Goal: Information Seeking & Learning: Learn about a topic

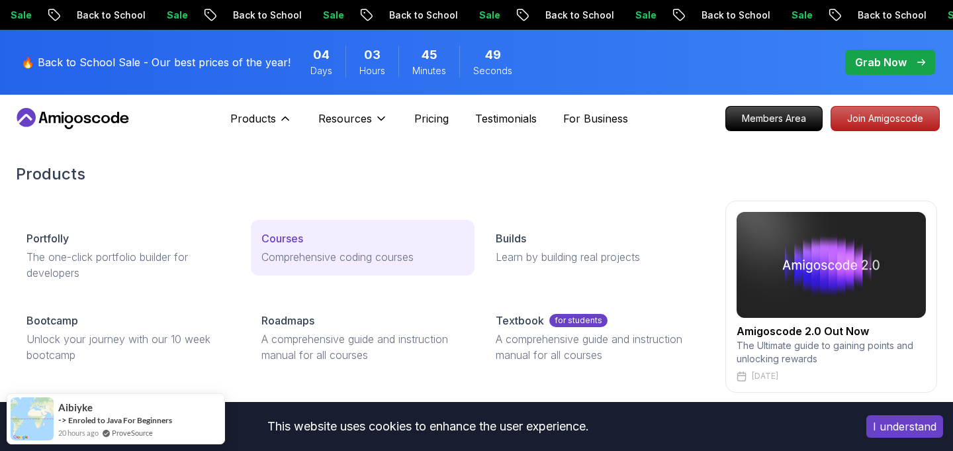
click at [309, 249] on p "Comprehensive coding courses" at bounding box center [362, 257] width 203 height 16
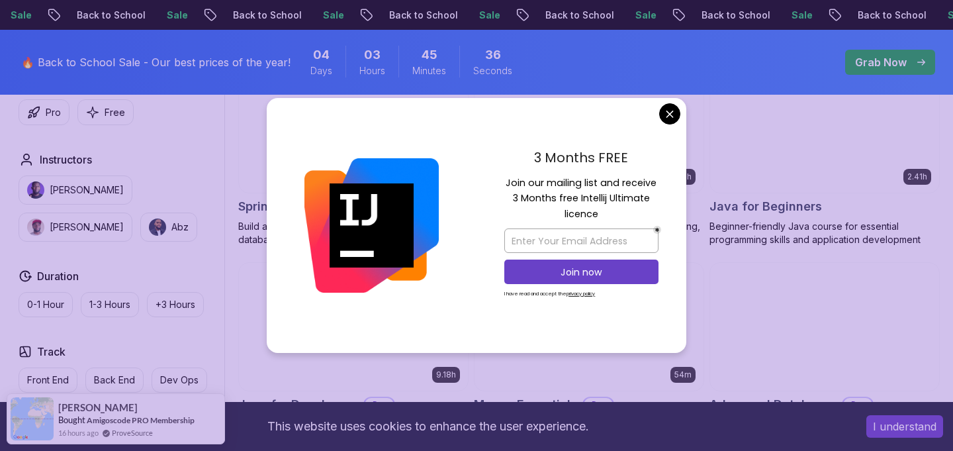
scroll to position [681, 0]
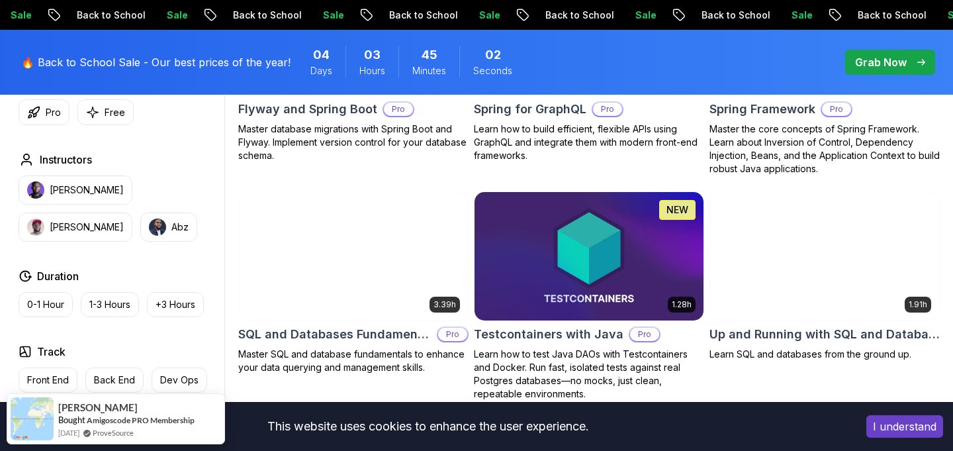
scroll to position [3514, 0]
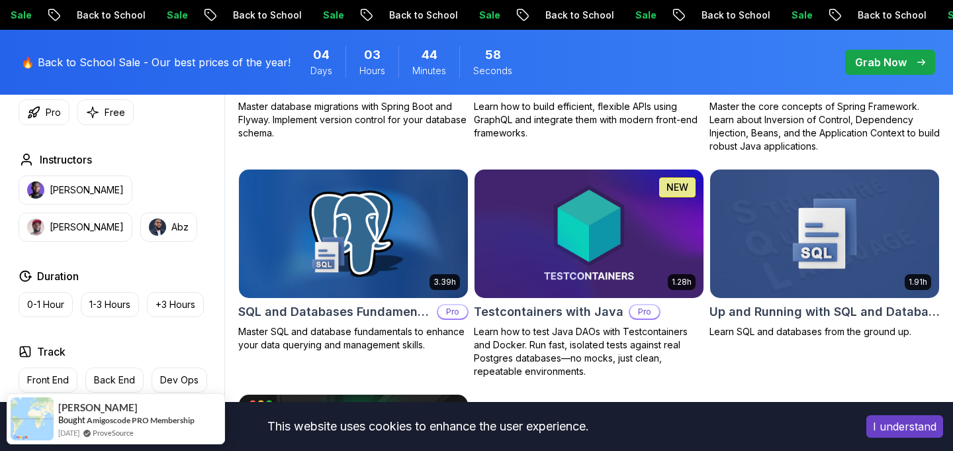
click at [329, 302] on h2 "SQL and Databases Fundamentals" at bounding box center [334, 311] width 193 height 19
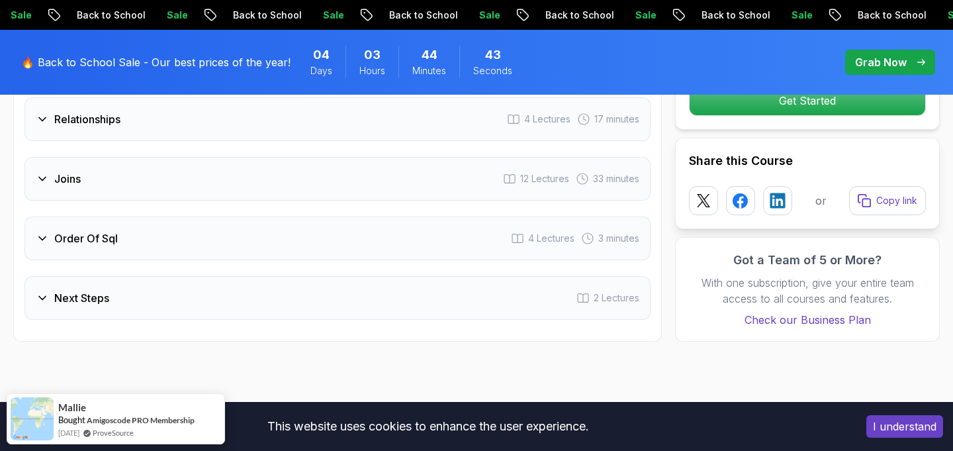
scroll to position [2354, 0]
click at [44, 172] on div "Joins 12 Lectures 33 minutes" at bounding box center [337, 180] width 626 height 44
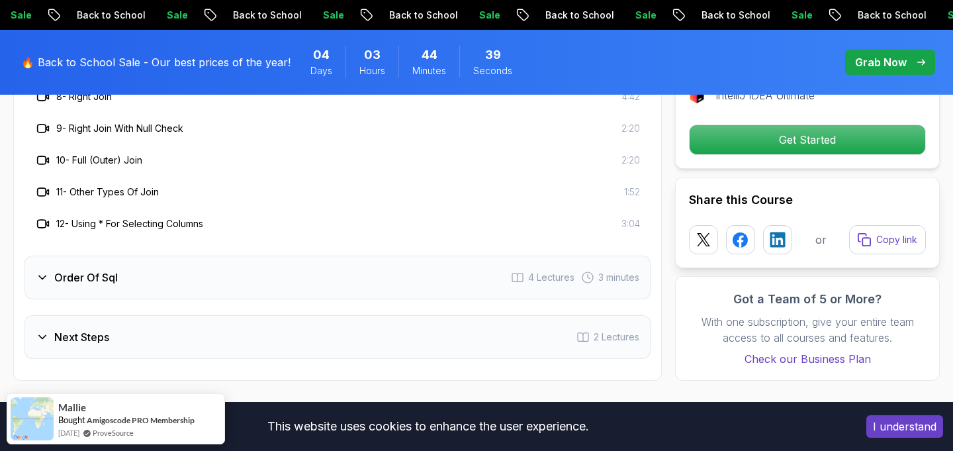
scroll to position [2647, 0]
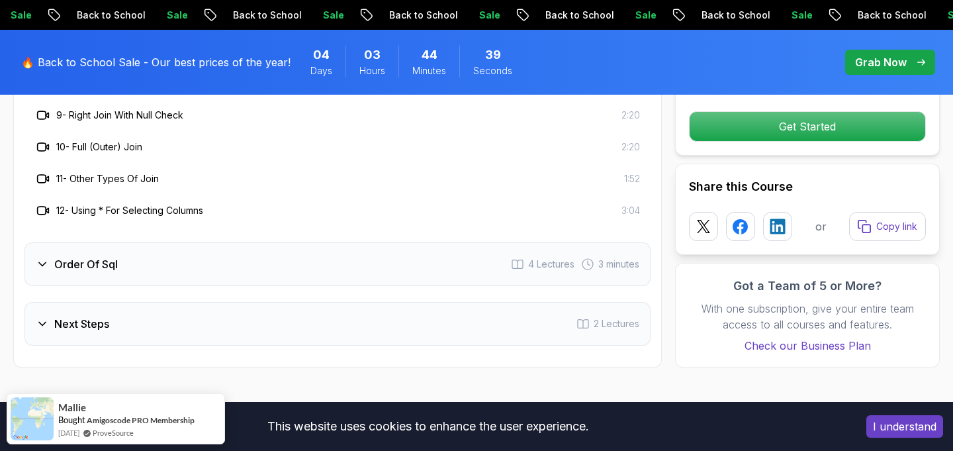
click at [42, 257] on icon at bounding box center [42, 263] width 13 height 13
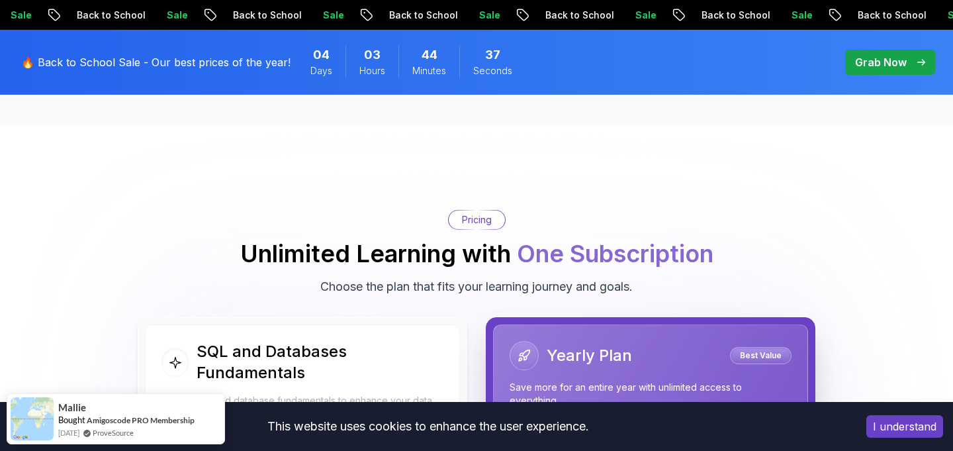
scroll to position [2615, 0]
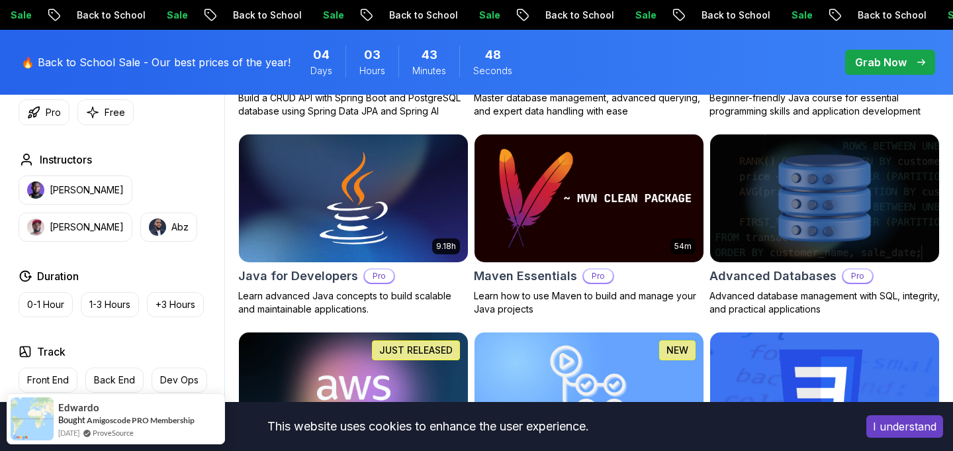
scroll to position [820, 0]
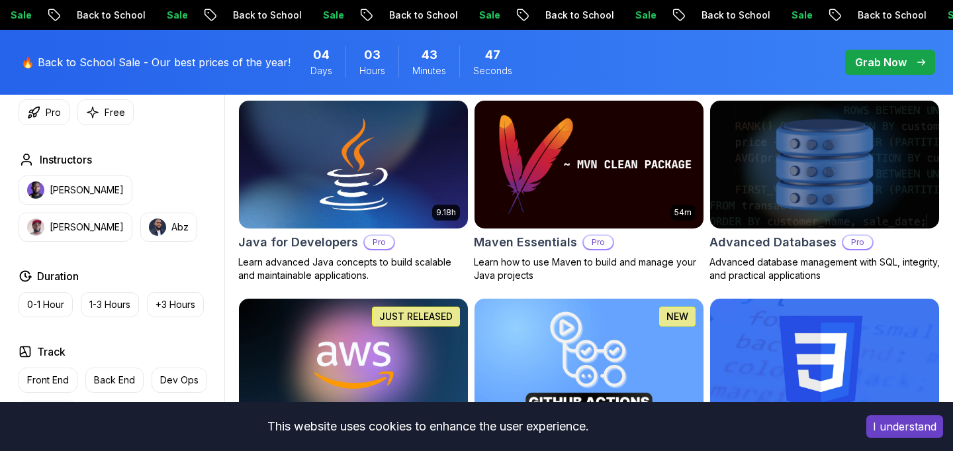
click at [767, 240] on h2 "Advanced Databases" at bounding box center [772, 242] width 127 height 19
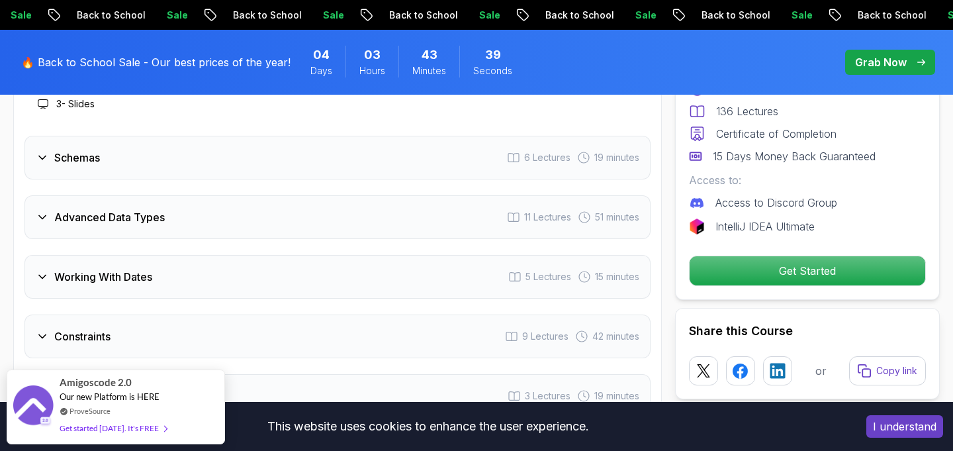
scroll to position [2112, 0]
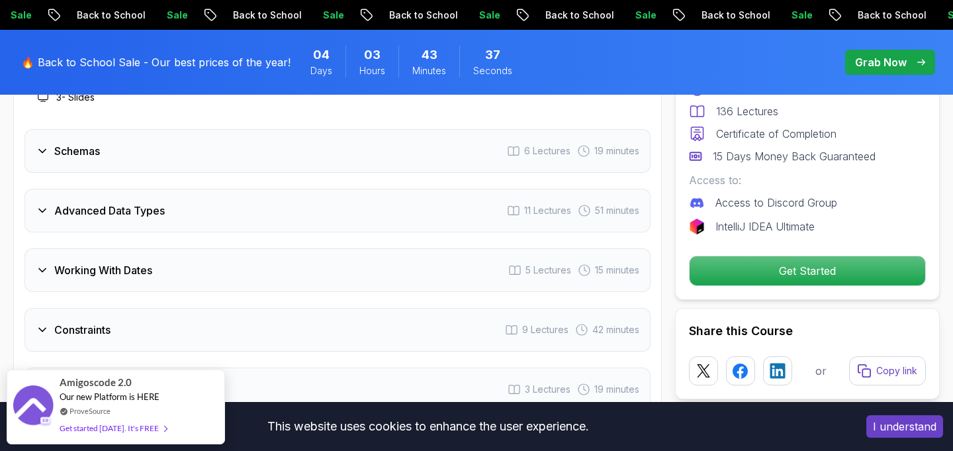
click at [40, 153] on icon at bounding box center [42, 150] width 13 height 13
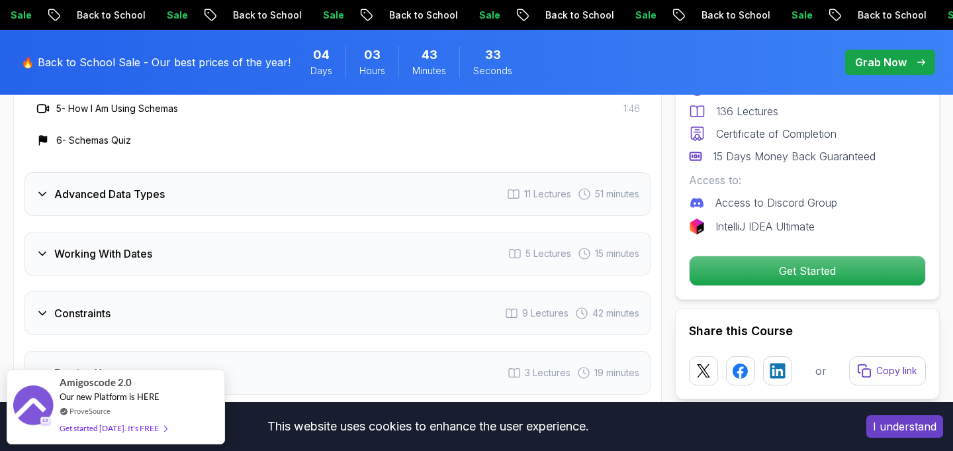
scroll to position [2237, 0]
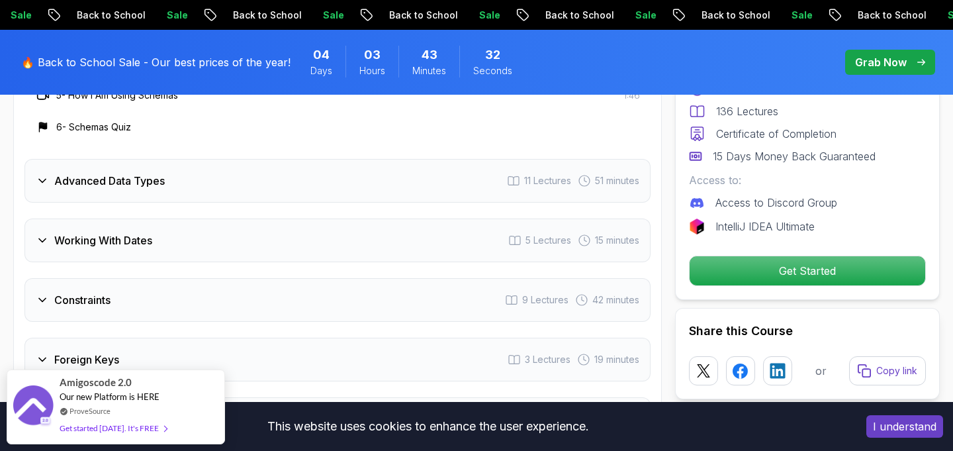
click at [46, 187] on icon at bounding box center [42, 180] width 13 height 13
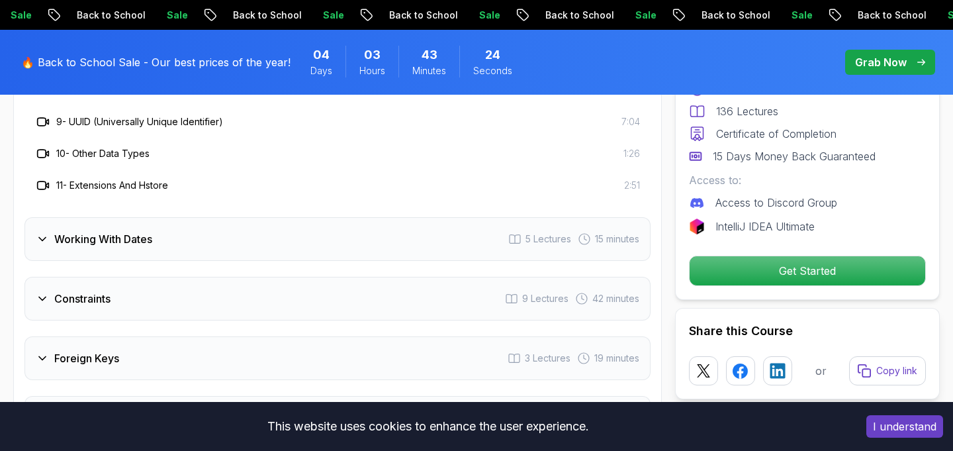
scroll to position [2402, 0]
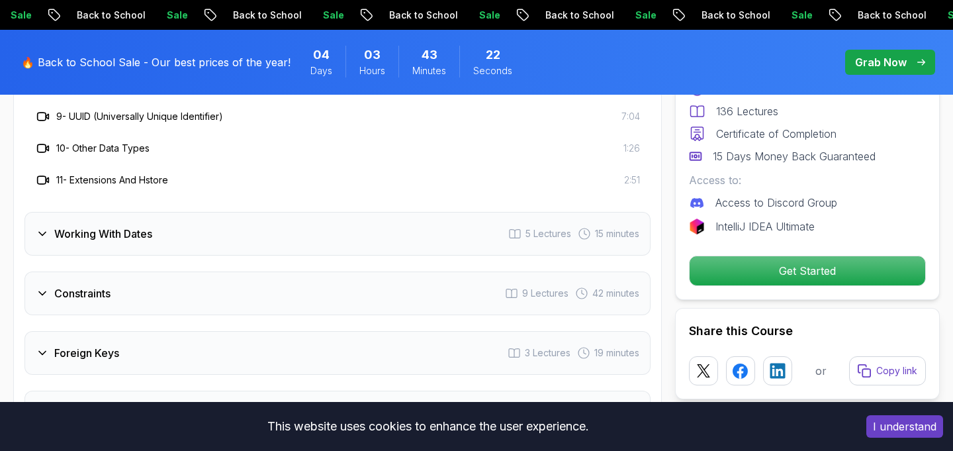
click at [44, 238] on icon at bounding box center [42, 233] width 13 height 13
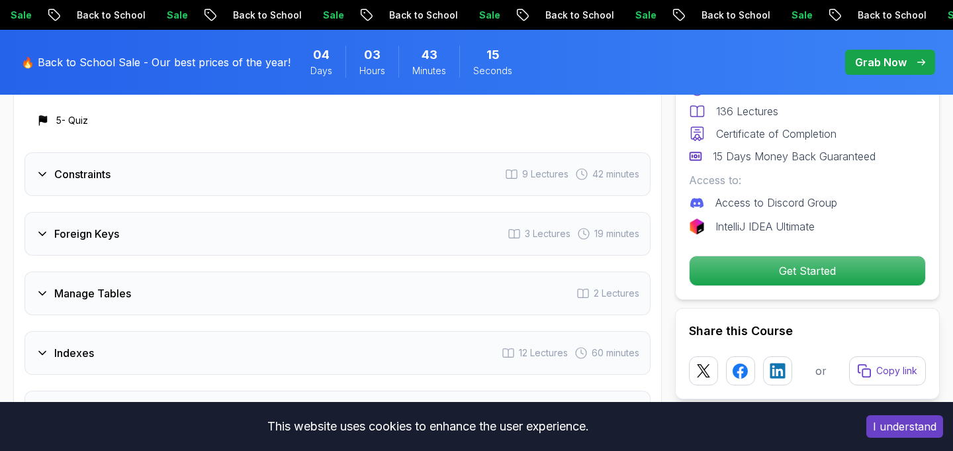
scroll to position [2345, 0]
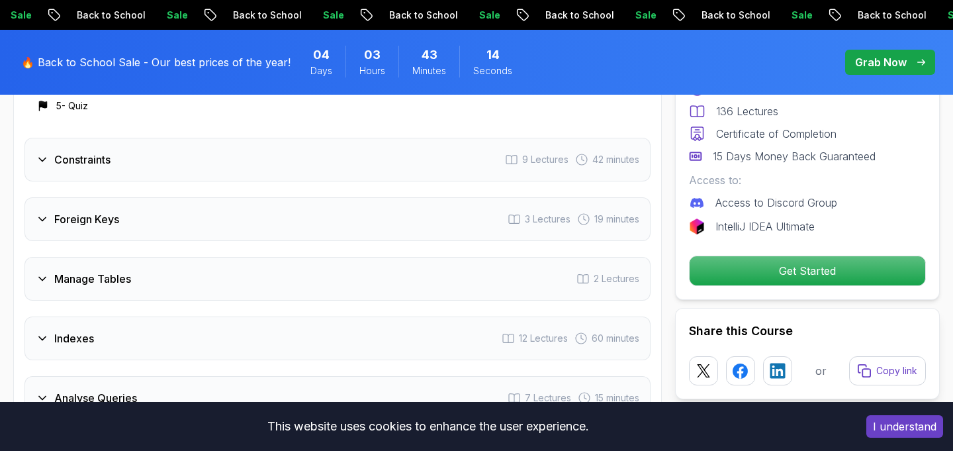
click at [51, 220] on div "Foreign Keys" at bounding box center [77, 219] width 83 height 16
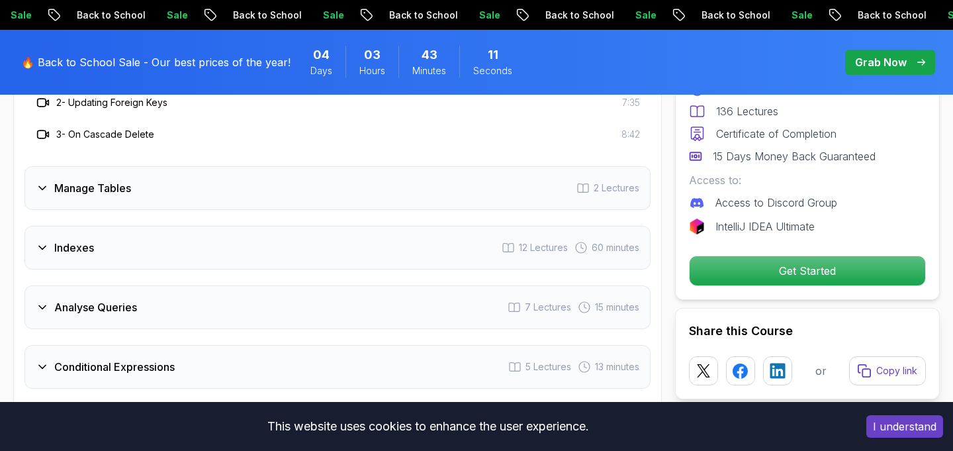
scroll to position [2379, 0]
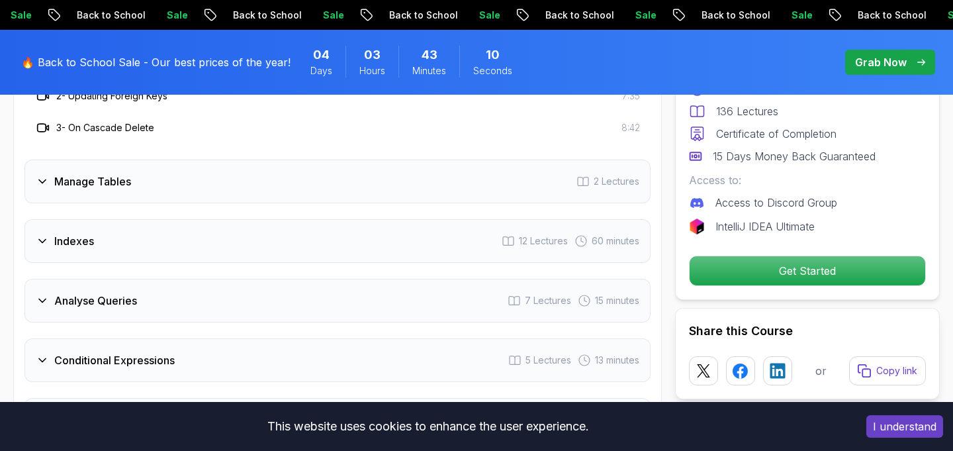
click at [46, 186] on icon at bounding box center [42, 181] width 13 height 13
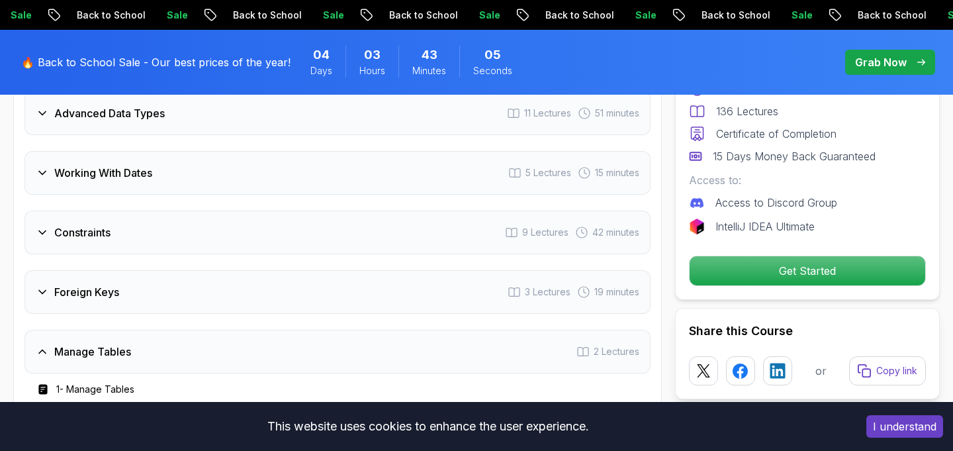
scroll to position [2111, 0]
click at [42, 228] on icon at bounding box center [42, 234] width 13 height 13
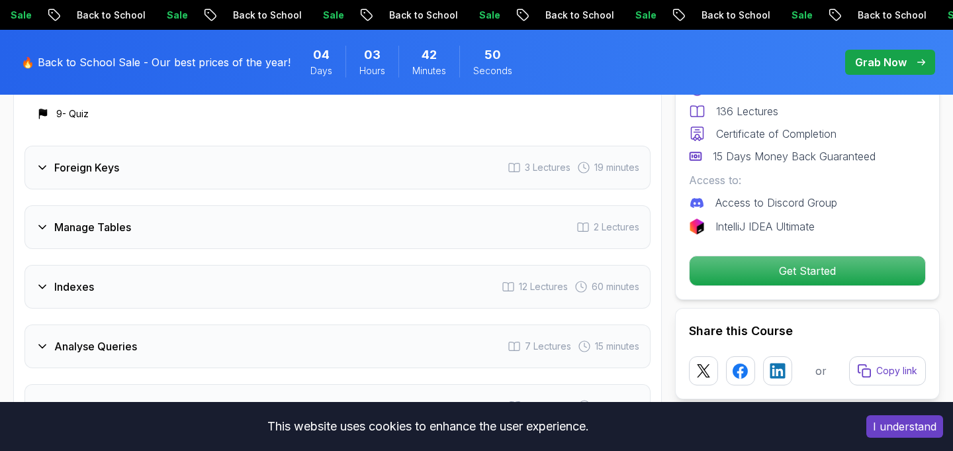
scroll to position [2523, 0]
click at [43, 171] on icon at bounding box center [42, 167] width 13 height 13
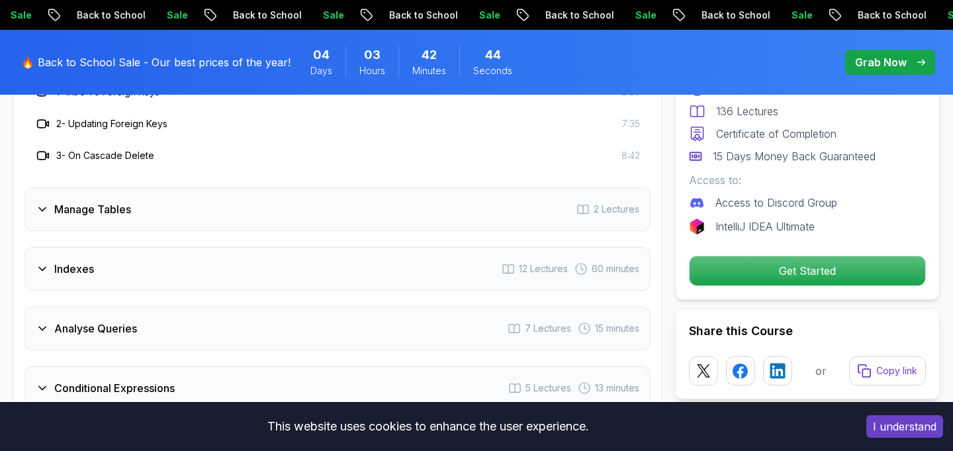
scroll to position [2360, 0]
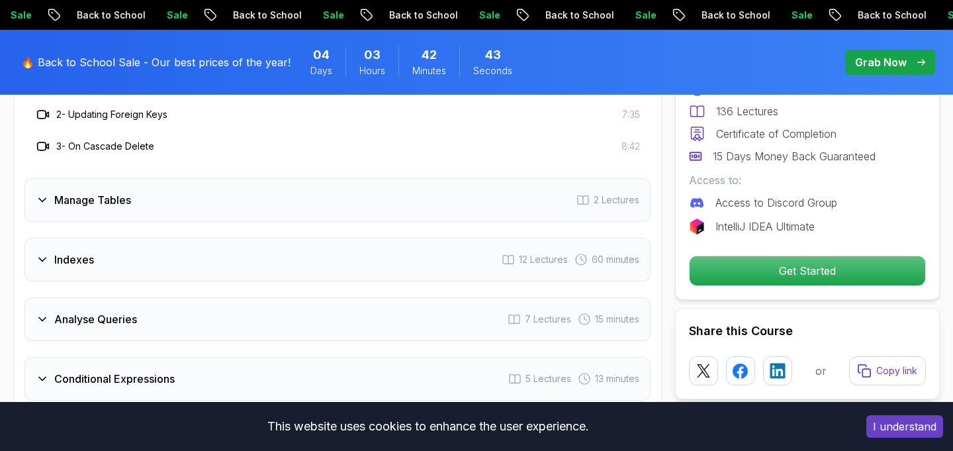
click at [42, 255] on icon at bounding box center [42, 259] width 13 height 13
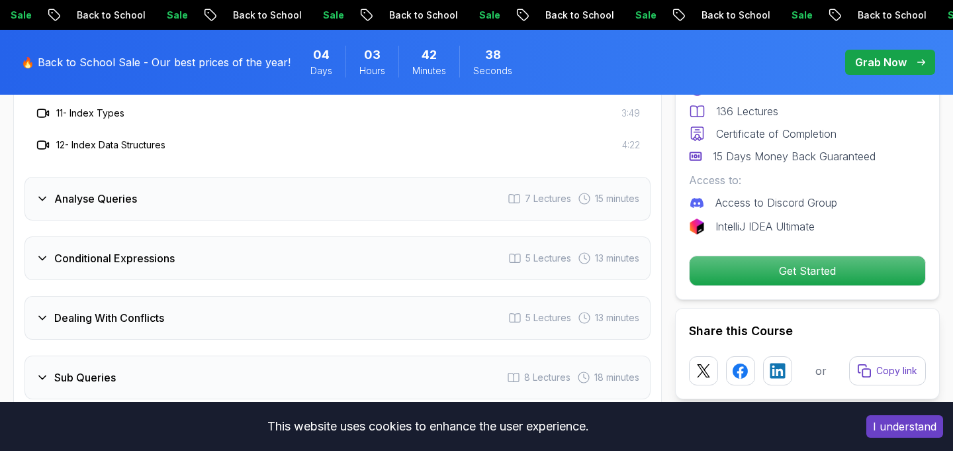
scroll to position [2773, 0]
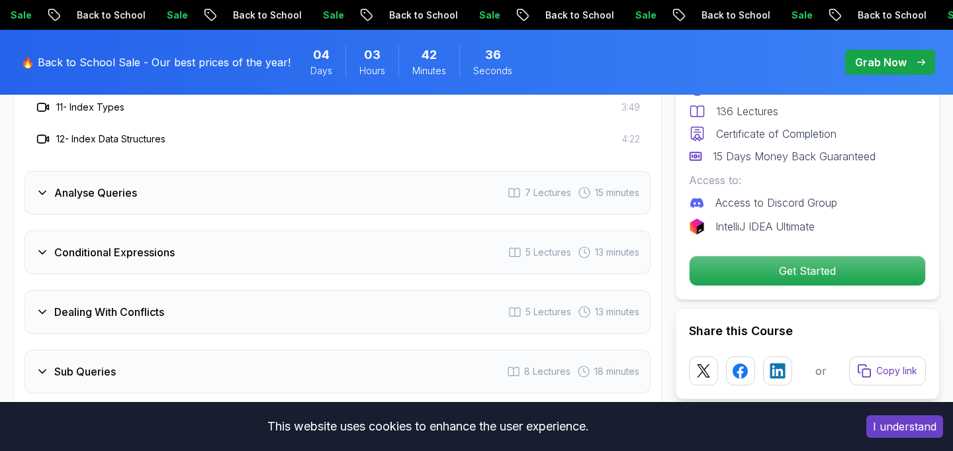
click at [45, 199] on div "Analyse Queries" at bounding box center [86, 193] width 101 height 16
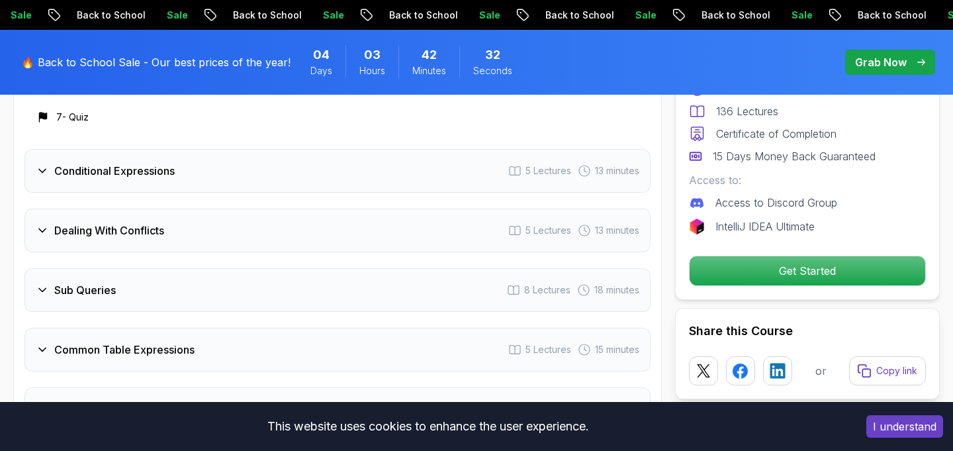
scroll to position [2705, 0]
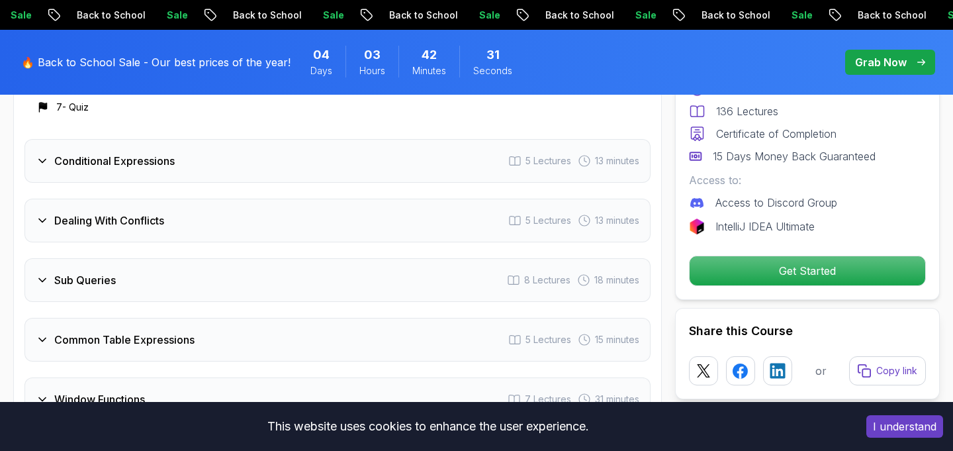
click at [46, 163] on icon at bounding box center [42, 160] width 13 height 13
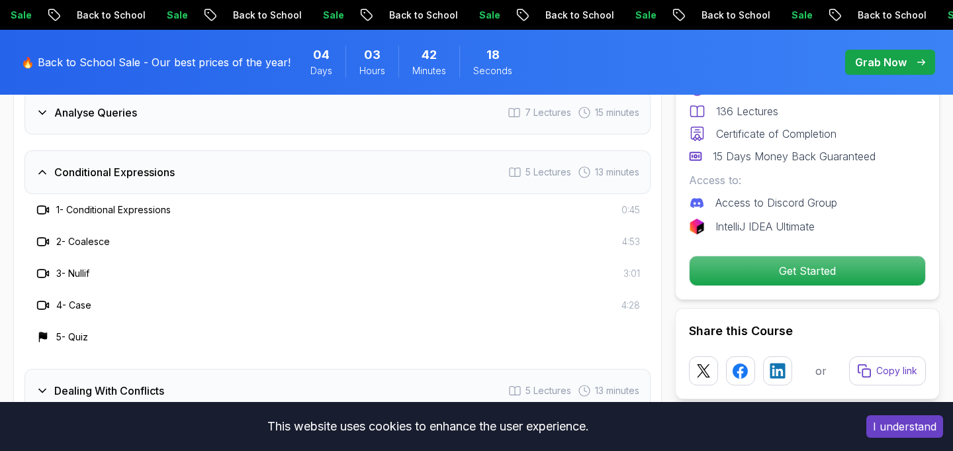
scroll to position [2453, 0]
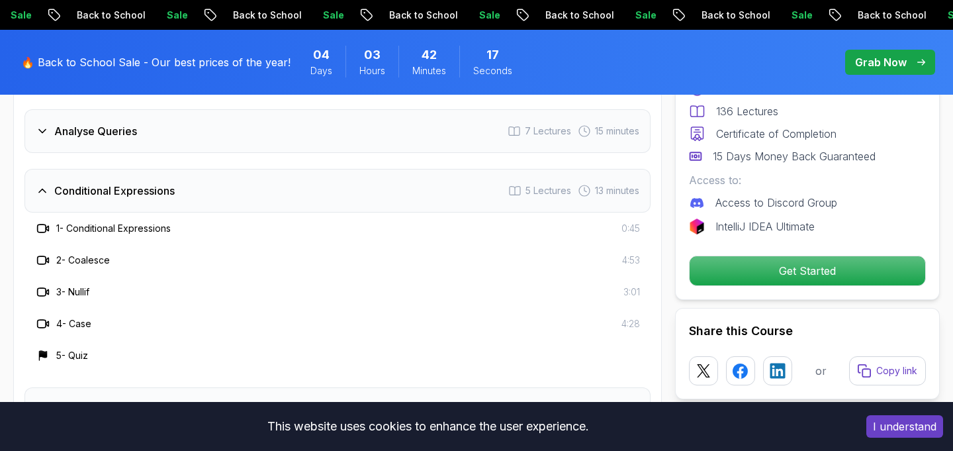
click at [42, 196] on icon at bounding box center [42, 190] width 13 height 13
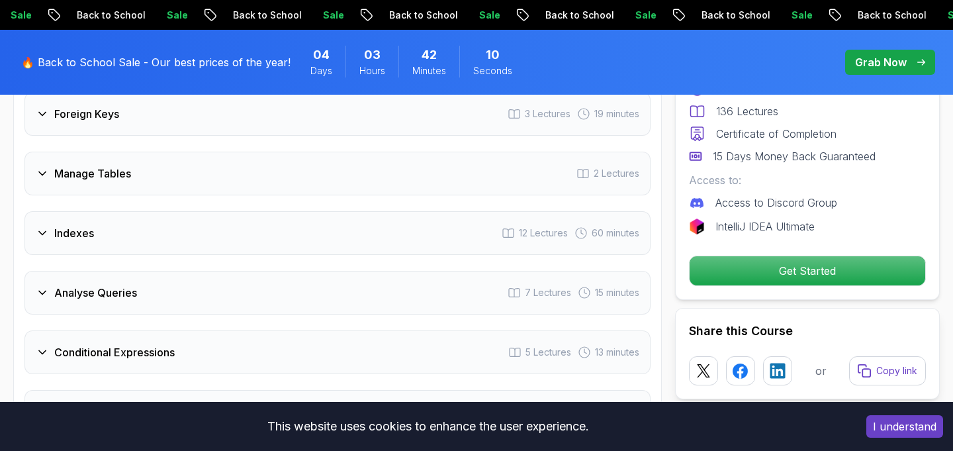
scroll to position [2294, 0]
click at [42, 173] on icon at bounding box center [42, 171] width 7 height 3
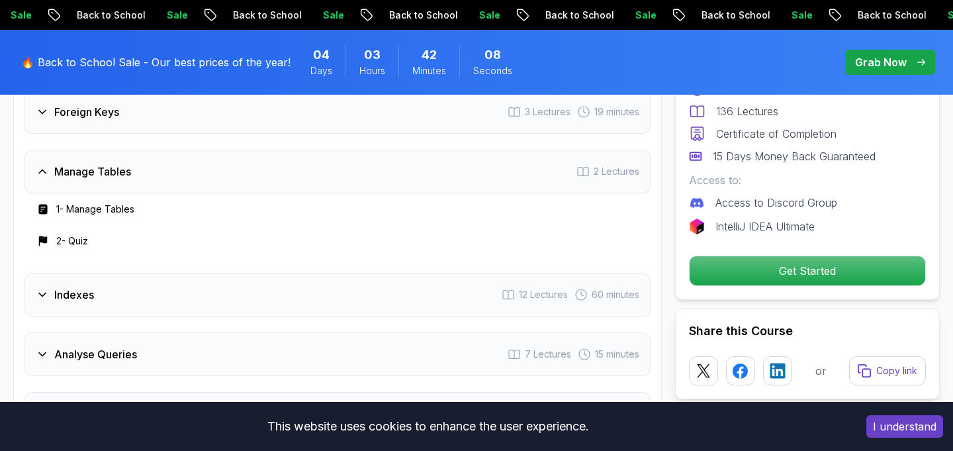
click at [46, 173] on icon at bounding box center [42, 171] width 7 height 3
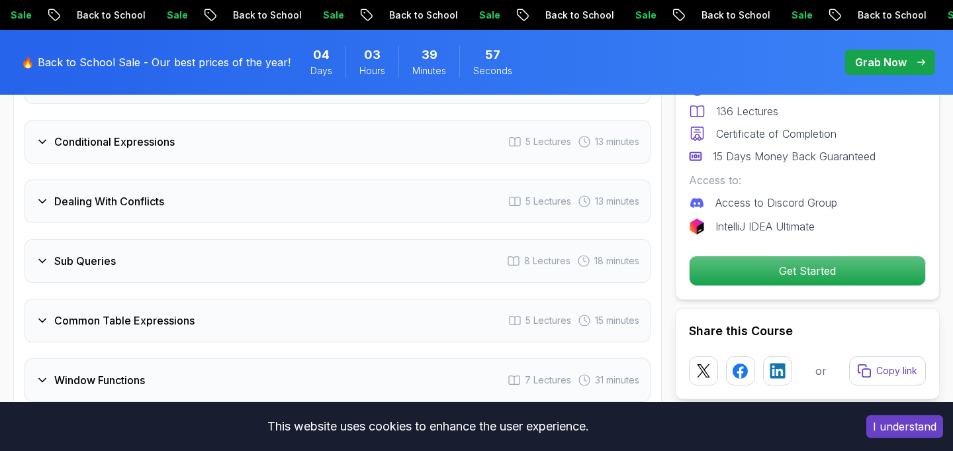
scroll to position [2510, 0]
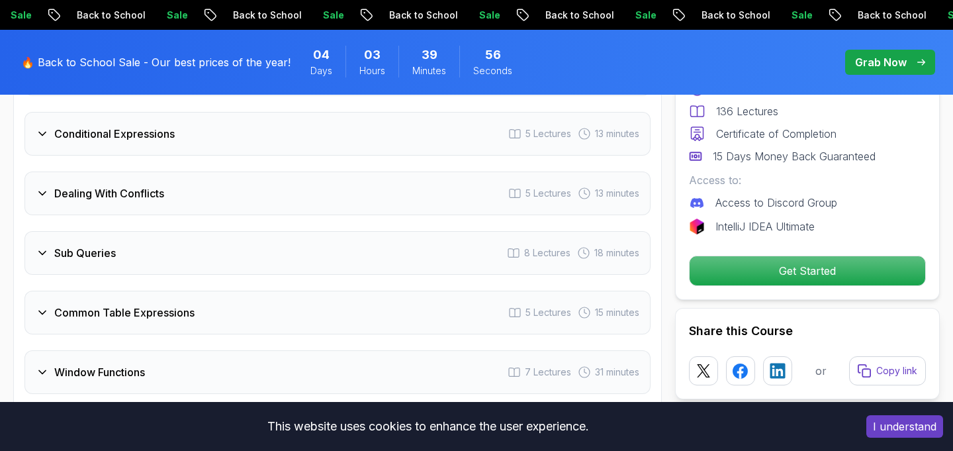
click at [46, 194] on icon at bounding box center [42, 193] width 13 height 13
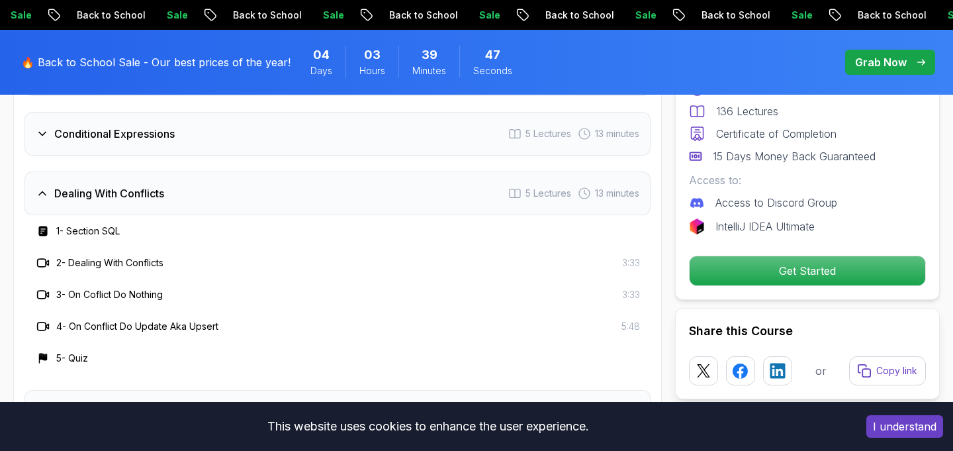
click at [44, 198] on icon at bounding box center [42, 193] width 13 height 13
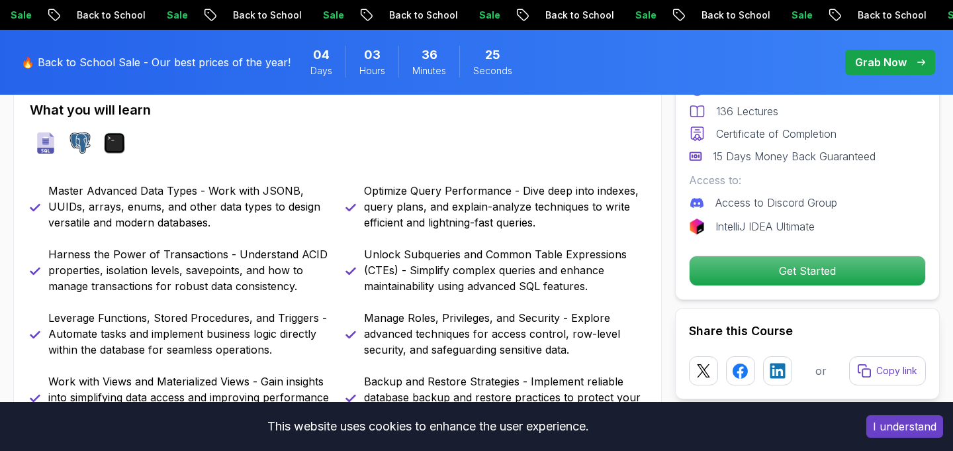
scroll to position [0, 0]
